Goal: Use online tool/utility: Utilize a website feature to perform a specific function

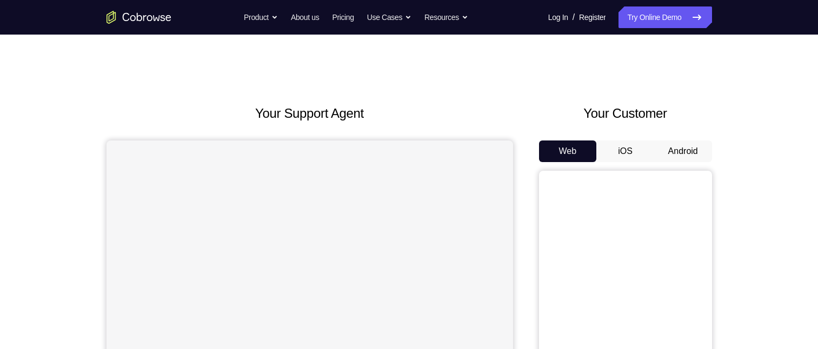
click at [680, 153] on button "Android" at bounding box center [683, 152] width 58 height 22
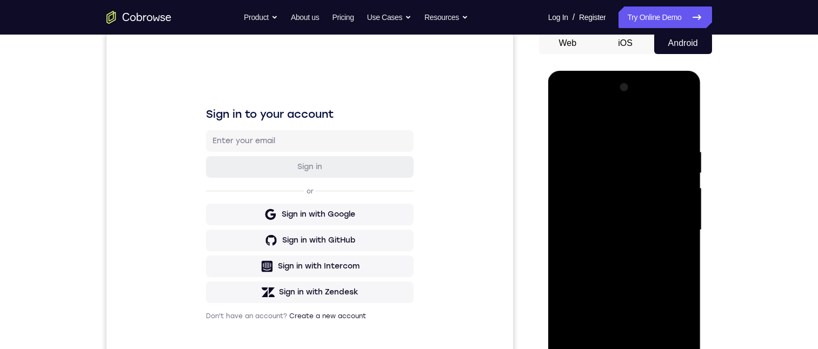
scroll to position [162, 0]
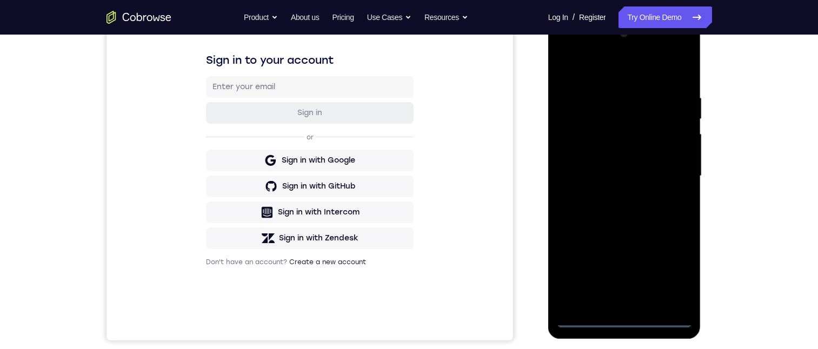
click at [624, 318] on div at bounding box center [624, 176] width 136 height 303
drag, startPoint x: 616, startPoint y: 241, endPoint x: 651, endPoint y: 72, distance: 172.7
click at [651, 72] on div at bounding box center [624, 176] width 136 height 303
click at [580, 166] on div at bounding box center [624, 176] width 136 height 303
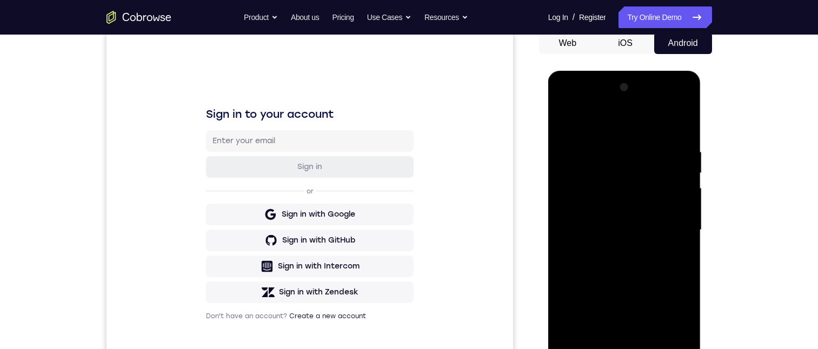
click at [638, 237] on div at bounding box center [624, 230] width 136 height 303
click at [636, 349] on div at bounding box center [624, 230] width 136 height 303
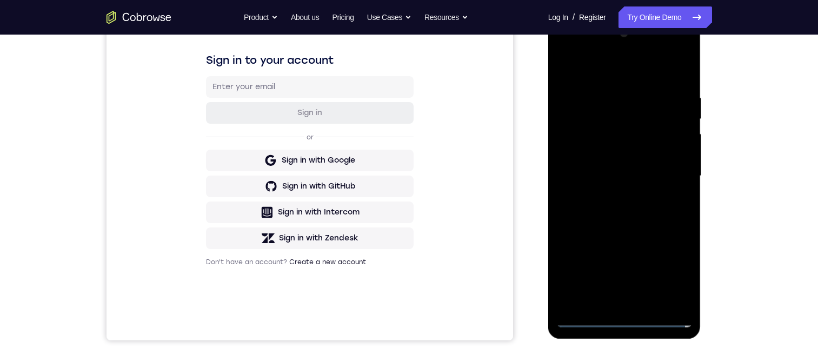
click at [632, 136] on div at bounding box center [624, 176] width 136 height 303
click at [611, 101] on div at bounding box center [624, 176] width 136 height 303
click at [624, 134] on div at bounding box center [624, 176] width 136 height 303
click at [675, 298] on div at bounding box center [624, 176] width 136 height 303
drag, startPoint x: 569, startPoint y: 297, endPoint x: 1252, endPoint y: 320, distance: 683.5
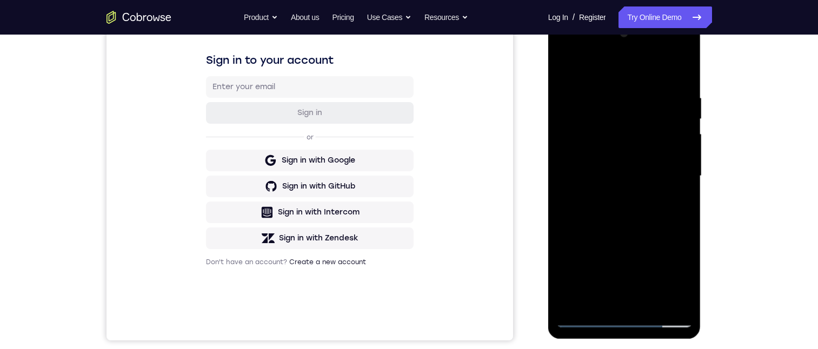
click at [569, 297] on div at bounding box center [624, 176] width 136 height 303
click at [673, 299] on div at bounding box center [624, 176] width 136 height 303
click at [657, 308] on div at bounding box center [624, 176] width 136 height 303
click at [673, 274] on div at bounding box center [624, 176] width 136 height 303
click at [629, 119] on div at bounding box center [624, 176] width 136 height 303
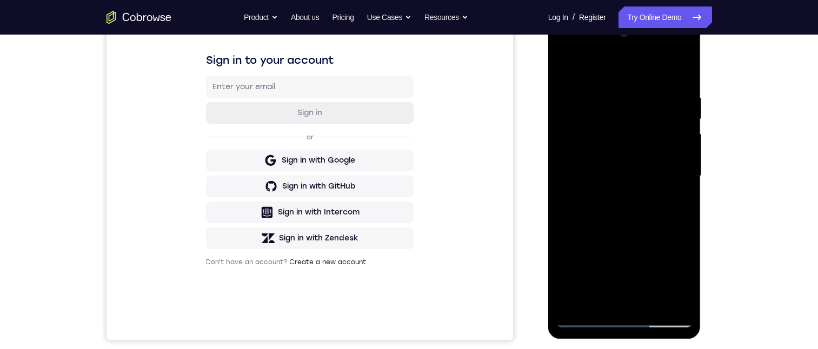
click at [585, 281] on div at bounding box center [624, 176] width 136 height 303
click at [670, 51] on div at bounding box center [624, 176] width 136 height 303
